Goal: Task Accomplishment & Management: Manage account settings

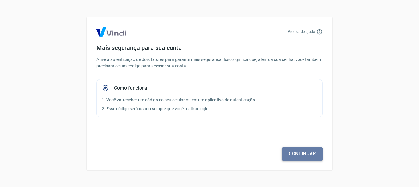
click at [298, 151] on link "Continuar" at bounding box center [302, 153] width 41 height 13
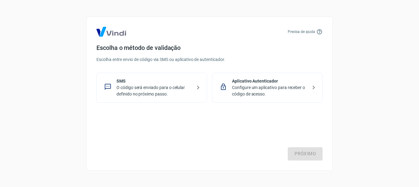
click at [147, 86] on p "O código será enviado para o celular definido no próximo passo." at bounding box center [153, 90] width 75 height 13
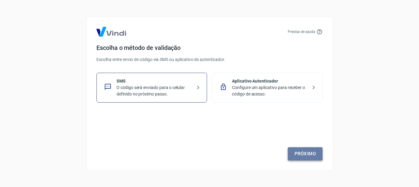
click at [302, 153] on link "Próximo" at bounding box center [305, 153] width 35 height 13
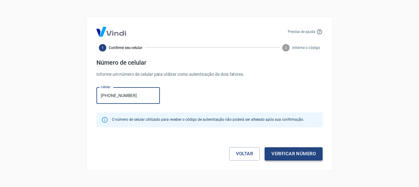
type input "[PHONE_NUMBER]"
click at [290, 151] on button "Verificar número" at bounding box center [293, 153] width 58 height 13
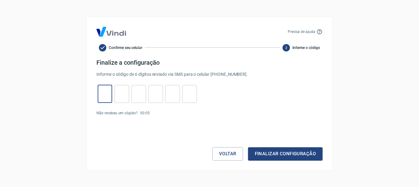
click at [106, 95] on input "tel" at bounding box center [105, 93] width 14 height 13
type input "6"
type input "2"
type input "9"
type input "2"
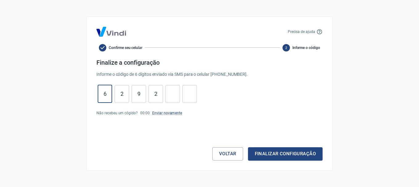
click at [111, 95] on input "6" at bounding box center [105, 93] width 14 height 13
type input "6"
type input "2"
click at [172, 114] on link "Enviar novamente" at bounding box center [167, 113] width 30 height 4
click at [159, 99] on input "2" at bounding box center [155, 93] width 14 height 13
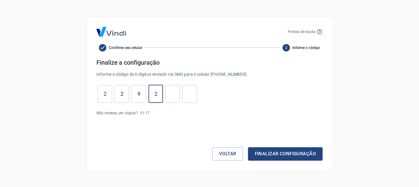
type input "2"
type input "9"
type input "2"
type input "7"
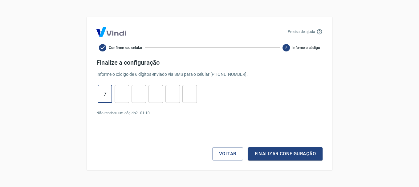
type input "7"
type input "5"
type input "6"
type input "8"
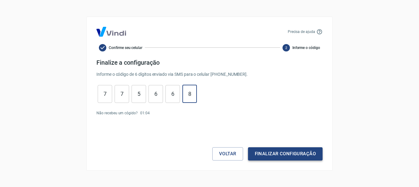
click at [268, 149] on button "Finalizar configuração" at bounding box center [285, 153] width 75 height 13
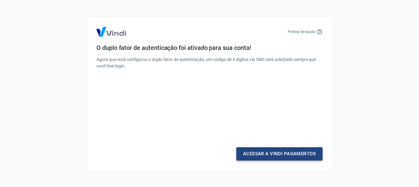
click at [270, 151] on link "Acessar a Vindi Pagamentos" at bounding box center [279, 153] width 86 height 13
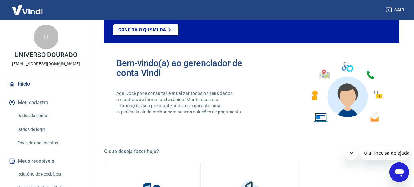
scroll to position [123, 0]
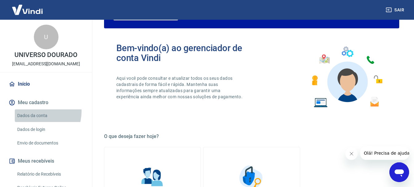
click at [37, 111] on link "Dados da conta" at bounding box center [50, 115] width 70 height 13
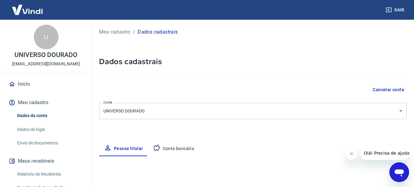
select select "SP"
select select "business"
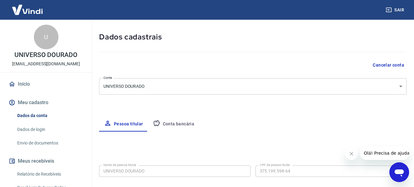
scroll to position [62, 0]
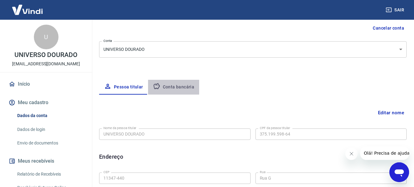
click at [175, 86] on button "Conta bancária" at bounding box center [173, 87] width 51 height 15
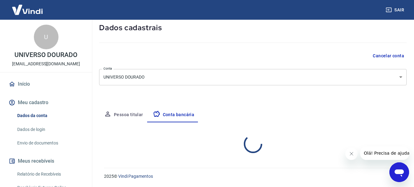
select select "1"
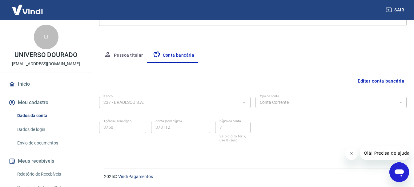
scroll to position [94, 0]
click at [373, 78] on button "Editar conta bancária" at bounding box center [380, 81] width 51 height 12
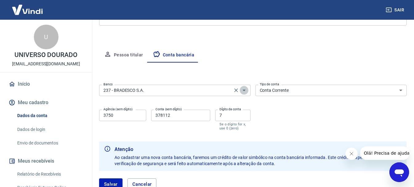
click at [244, 89] on icon "Abrir" at bounding box center [243, 90] width 7 height 7
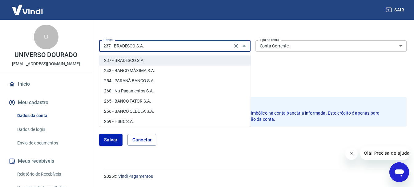
scroll to position [442, 0]
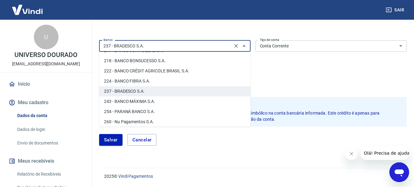
click at [142, 122] on li "260 - Nu Pagamentos S.A." at bounding box center [174, 122] width 151 height 10
type input "260 - Nu Pagamentos S.A."
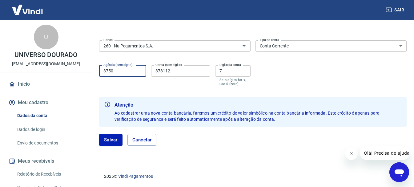
drag, startPoint x: 133, startPoint y: 72, endPoint x: 99, endPoint y: 77, distance: 33.9
click at [99, 77] on div "Agência (sem dígito) 3750 Agência (sem dígito)" at bounding box center [122, 75] width 47 height 21
type input "0001"
drag, startPoint x: 171, startPoint y: 70, endPoint x: 146, endPoint y: 63, distance: 26.2
click at [146, 63] on div "Agência (sem dígito) 0001 Agência (sem dígito) Conta (sem dígito) 378112 Conta …" at bounding box center [174, 75] width 151 height 24
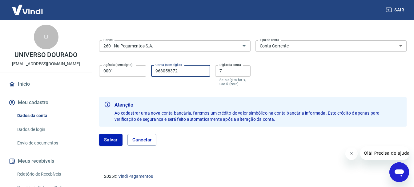
type input "963058372"
drag, startPoint x: 227, startPoint y: 70, endPoint x: 218, endPoint y: 71, distance: 8.9
click at [218, 71] on input "7" at bounding box center [232, 70] width 35 height 11
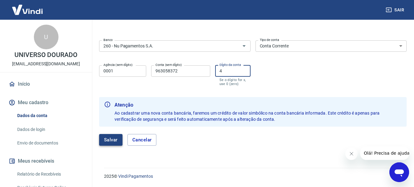
type input "4"
click at [115, 138] on button "Salvar" at bounding box center [110, 140] width 23 height 12
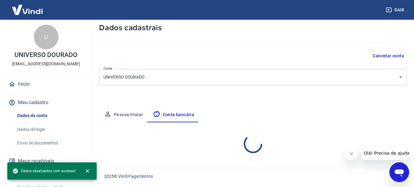
select select "1"
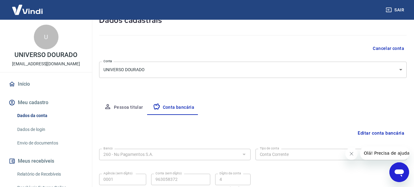
scroll to position [1, 0]
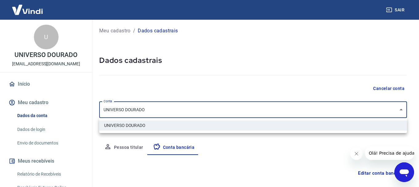
click at [402, 109] on body "Sair U UNIVERSO DOURADO universodourado2025@gmail.com Início Meu cadastro Dados…" at bounding box center [209, 92] width 419 height 187
click at [402, 109] on div at bounding box center [209, 93] width 419 height 187
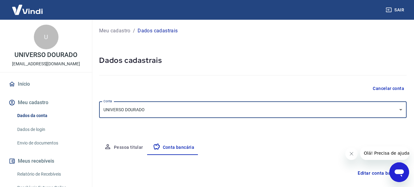
click at [38, 103] on button "Meu cadastro" at bounding box center [45, 103] width 77 height 14
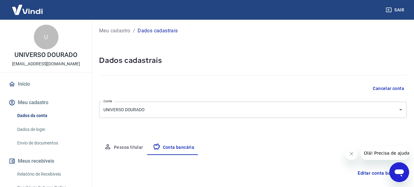
click at [41, 101] on button "Meu cadastro" at bounding box center [45, 103] width 77 height 14
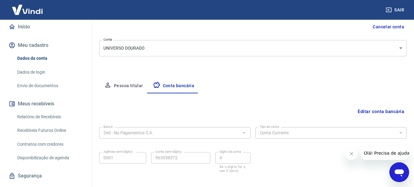
scroll to position [62, 0]
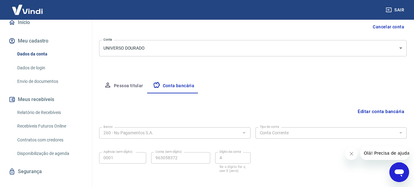
click at [34, 67] on link "Dados de login" at bounding box center [50, 68] width 70 height 13
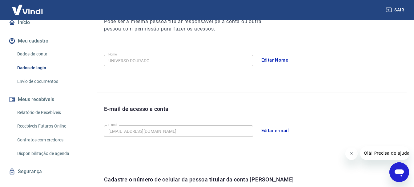
scroll to position [124, 0]
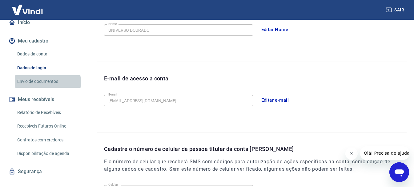
click at [44, 82] on link "Envio de documentos" at bounding box center [50, 81] width 70 height 13
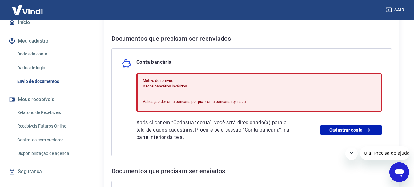
scroll to position [139, 0]
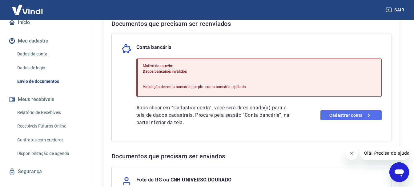
click at [333, 114] on link "Cadastrar conta" at bounding box center [351, 115] width 61 height 10
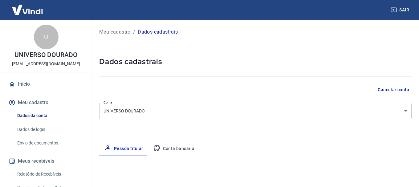
select select "SP"
select select "business"
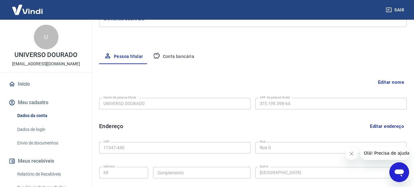
scroll to position [92, 0]
click at [389, 80] on button "Editar nome" at bounding box center [391, 82] width 31 height 12
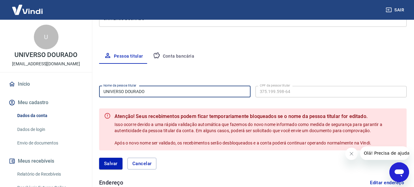
drag, startPoint x: 155, startPoint y: 91, endPoint x: 86, endPoint y: 90, distance: 68.7
click at [86, 90] on div "Sair U UNIVERSO DOURADO universodourado2025@gmail.com Início Meu cadastro Dados…" at bounding box center [207, 1] width 414 height 187
type input "[PERSON_NAME]"
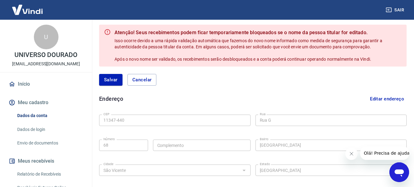
scroll to position [185, 0]
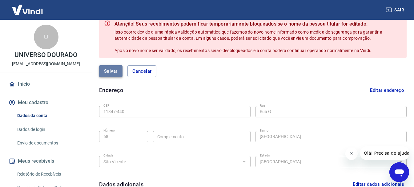
click at [108, 71] on button "Salvar" at bounding box center [110, 71] width 23 height 12
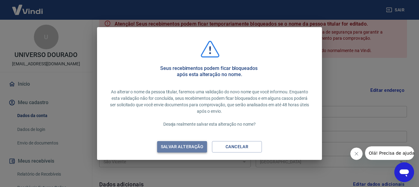
click at [190, 145] on div "Salvar alteração" at bounding box center [181, 147] width 57 height 8
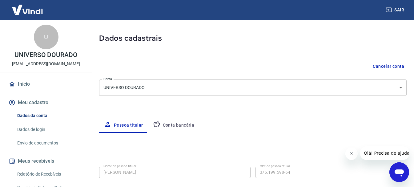
scroll to position [22, 0]
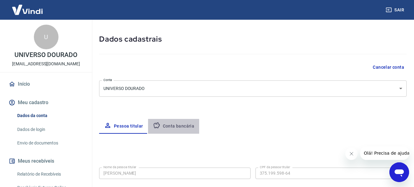
click at [176, 126] on button "Conta bancária" at bounding box center [173, 126] width 51 height 15
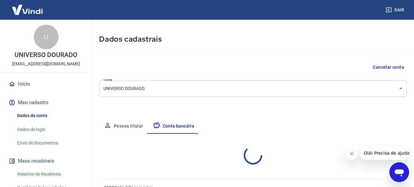
select select "1"
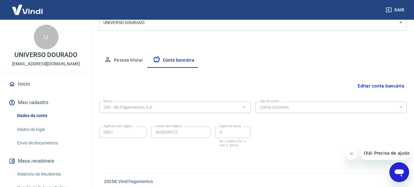
scroll to position [92, 0]
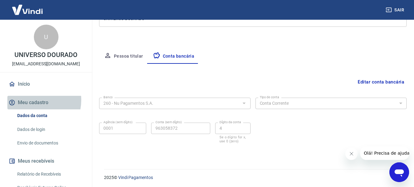
click at [32, 100] on button "Meu cadastro" at bounding box center [45, 103] width 77 height 14
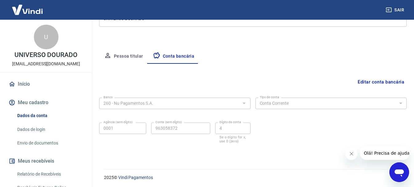
click at [38, 103] on button "Meu cadastro" at bounding box center [45, 103] width 77 height 14
click at [33, 129] on link "Dados de login" at bounding box center [50, 129] width 70 height 13
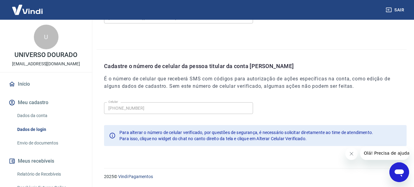
scroll to position [208, 0]
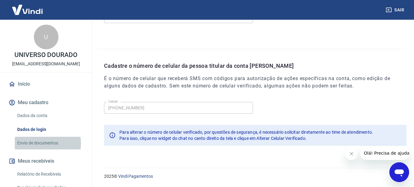
click at [36, 143] on link "Envio de documentos" at bounding box center [50, 143] width 70 height 13
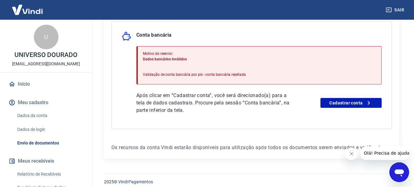
scroll to position [157, 0]
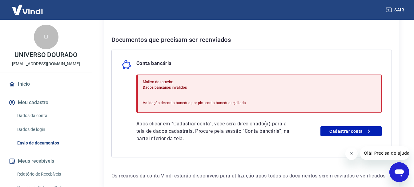
scroll to position [123, 0]
click at [23, 83] on link "Início" at bounding box center [45, 84] width 77 height 14
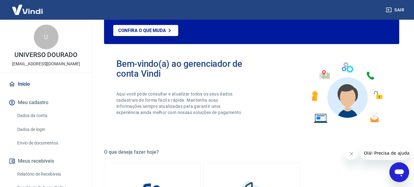
scroll to position [31, 0]
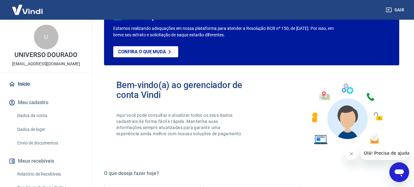
click at [47, 37] on div "U" at bounding box center [46, 37] width 25 height 25
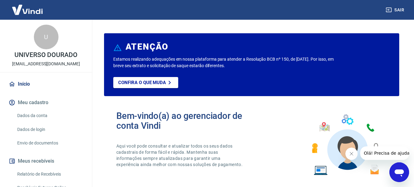
click at [35, 9] on img at bounding box center [27, 9] width 40 height 19
click at [35, 11] on img at bounding box center [27, 9] width 40 height 19
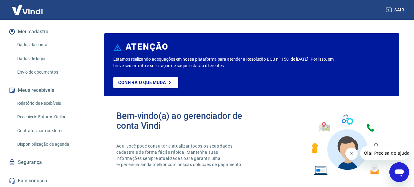
scroll to position [71, 0]
click at [33, 101] on link "Relatório de Recebíveis" at bounding box center [50, 102] width 70 height 13
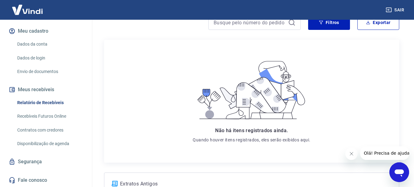
scroll to position [92, 0]
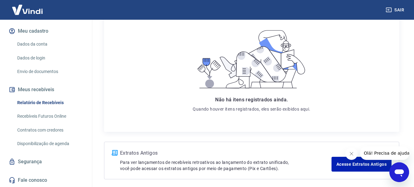
click at [46, 115] on link "Recebíveis Futuros Online" at bounding box center [50, 116] width 70 height 13
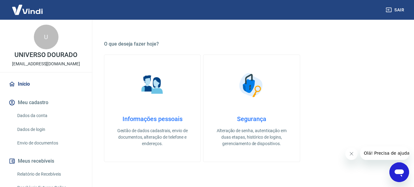
scroll to position [246, 0]
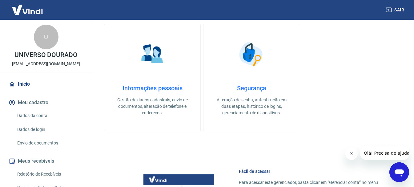
click at [141, 91] on h4 "Informações pessoais" at bounding box center [152, 87] width 76 height 7
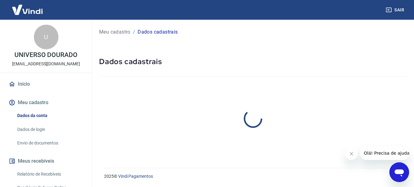
select select "SP"
select select "business"
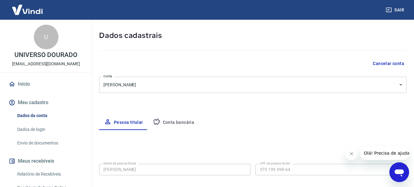
scroll to position [22, 0]
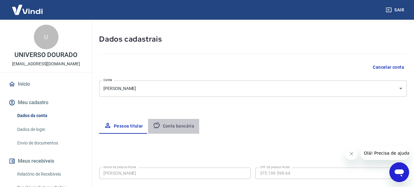
click at [169, 123] on button "Conta bancária" at bounding box center [173, 126] width 51 height 15
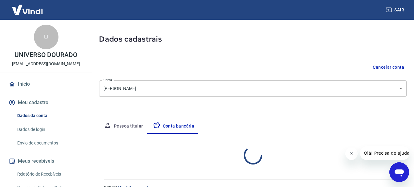
select select "1"
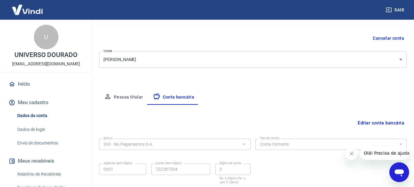
scroll to position [1, 0]
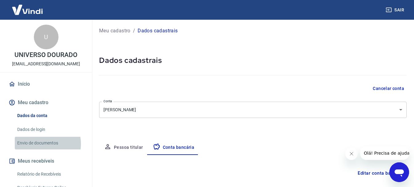
click at [41, 144] on link "Envio de documentos" at bounding box center [50, 143] width 70 height 13
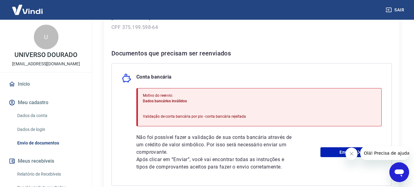
scroll to position [123, 0]
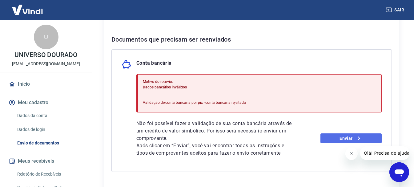
click at [357, 139] on icon at bounding box center [358, 138] width 7 height 7
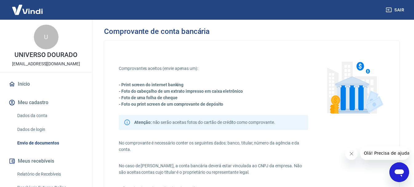
click at [357, 139] on div "Comprovantes aceitos (envie apenas um): - Print screen do internet banking - Fo…" at bounding box center [252, 157] width 266 height 204
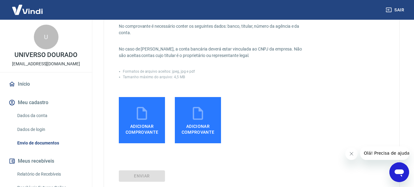
scroll to position [123, 0]
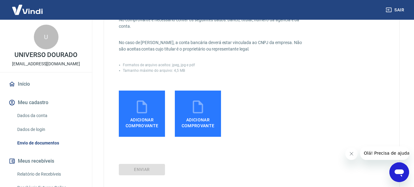
click at [157, 107] on label "Adicionar comprovante" at bounding box center [142, 114] width 46 height 46
click at [0, 0] on input "Adicionar comprovante" at bounding box center [0, 0] width 0 height 0
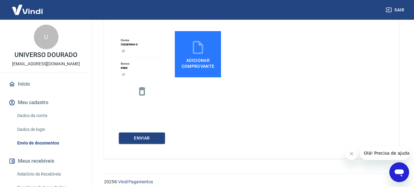
scroll to position [185, 0]
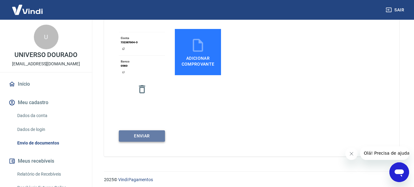
click at [156, 135] on button "ENVIAR" at bounding box center [142, 135] width 46 height 11
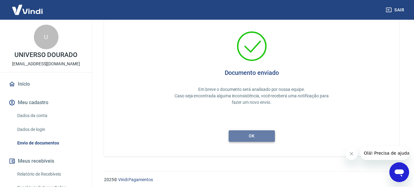
click at [249, 140] on button "ok" at bounding box center [252, 135] width 46 height 11
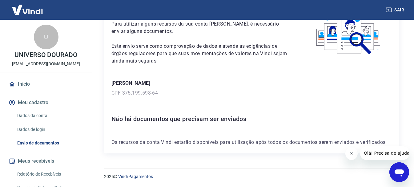
scroll to position [44, 0]
click at [21, 81] on link "Início" at bounding box center [45, 84] width 77 height 14
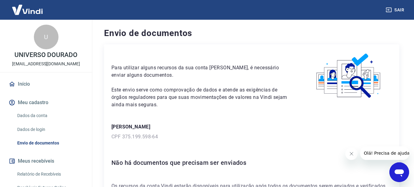
click at [37, 116] on link "Dados da conta" at bounding box center [50, 115] width 70 height 13
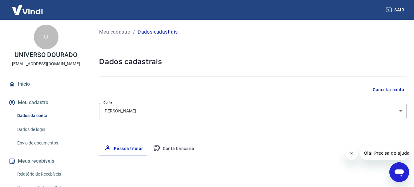
select select "SP"
select select "business"
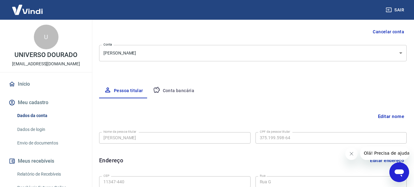
scroll to position [62, 0]
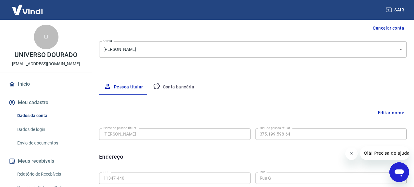
click at [37, 140] on link "Envio de documentos" at bounding box center [50, 143] width 70 height 13
